Goal: Find specific page/section: Find specific page/section

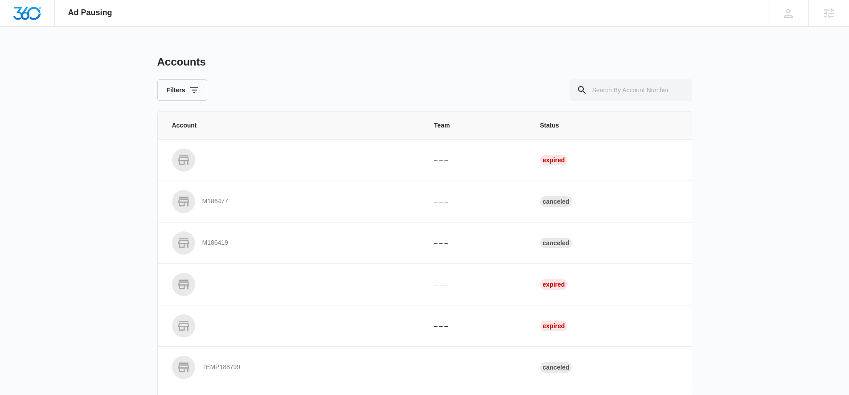
drag, startPoint x: 585, startPoint y: 78, endPoint x: 597, endPoint y: 80, distance: 11.8
click at [586, 78] on div "Accounts Filters" at bounding box center [424, 77] width 535 height 45
click at [597, 80] on input "text" at bounding box center [630, 89] width 122 height 21
paste input "M337209"
type input "M337209"
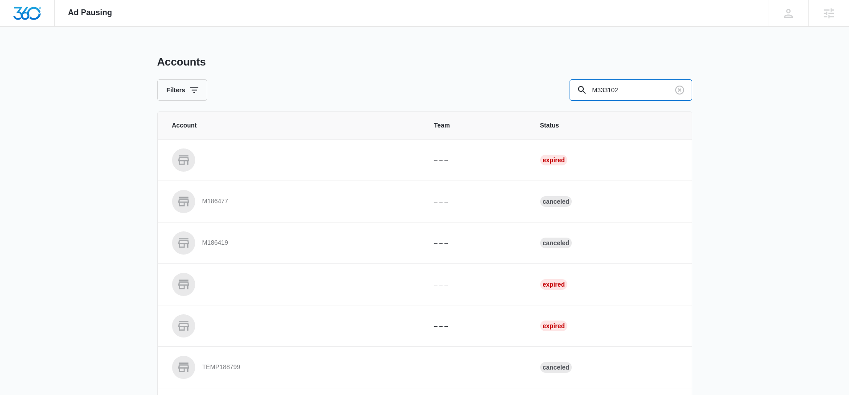
type input "M333102"
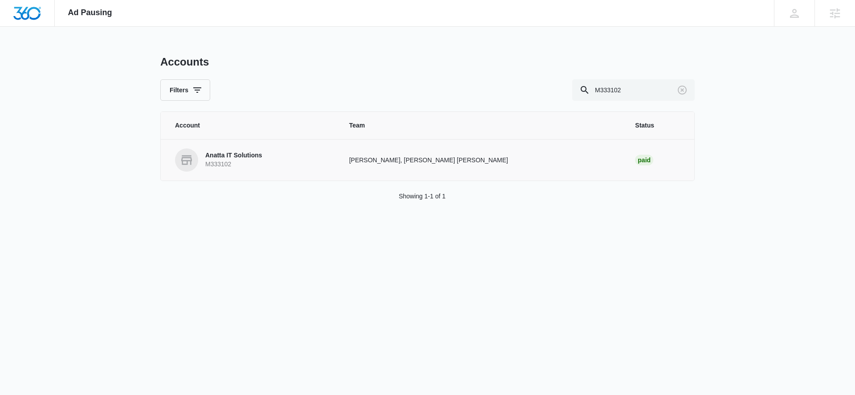
drag, startPoint x: 239, startPoint y: 144, endPoint x: 241, endPoint y: 156, distance: 12.2
click at [239, 144] on td "Anatta IT Solutions M333102" at bounding box center [250, 159] width 178 height 41
click at [241, 156] on p "Anatta IT Solutions" at bounding box center [233, 155] width 57 height 9
